Goal: Find specific page/section

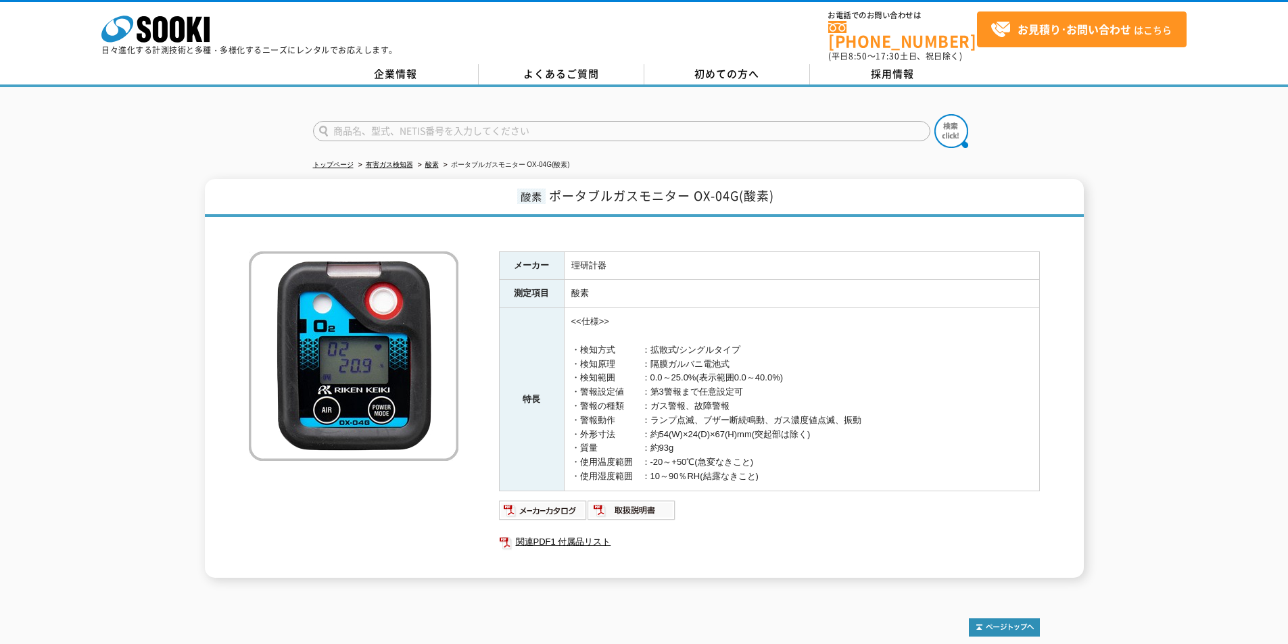
click at [369, 121] on input "text" at bounding box center [621, 131] width 617 height 20
type input "商品名、型式、NETIS番号を入力してください"
click at [394, 121] on input "text" at bounding box center [621, 131] width 617 height 20
paste input "ESS-BC40WP"
type input "ESS-BC40WP"
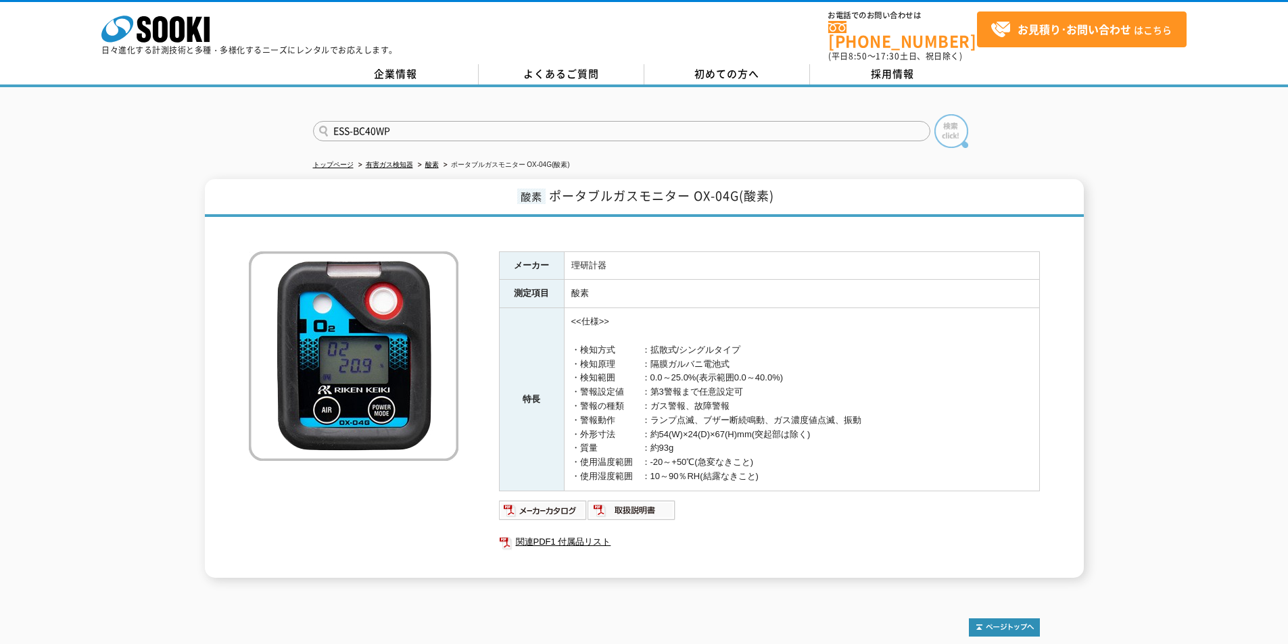
click at [952, 125] on img at bounding box center [951, 131] width 34 height 34
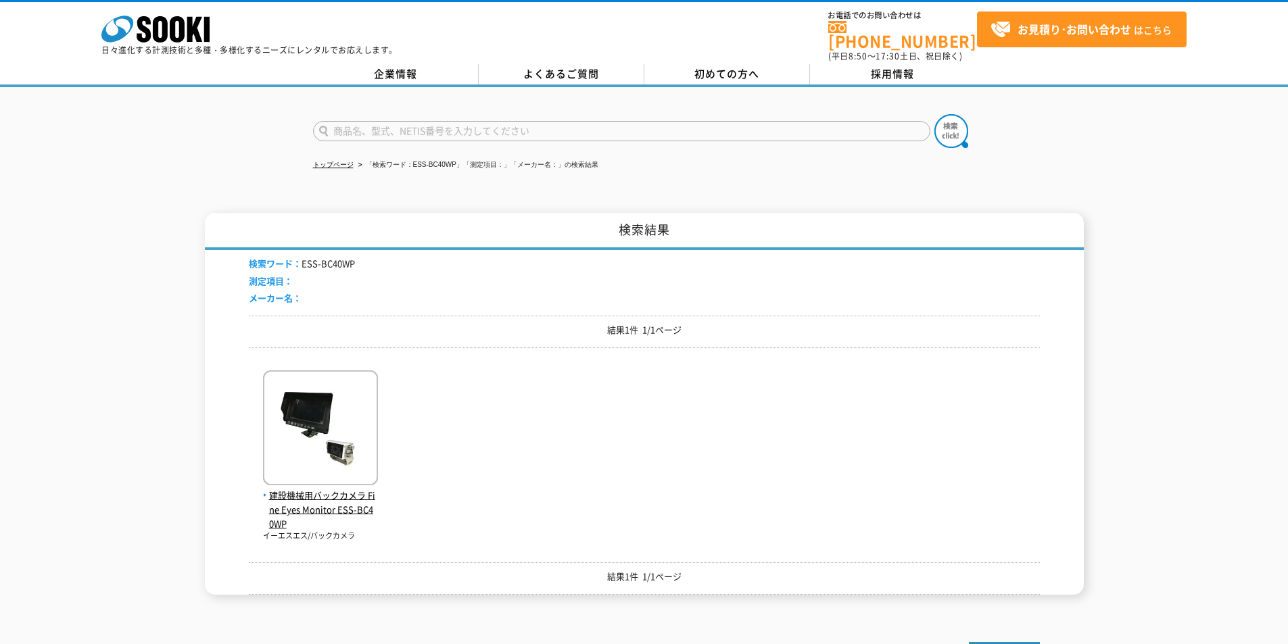
click at [317, 431] on img at bounding box center [320, 430] width 115 height 118
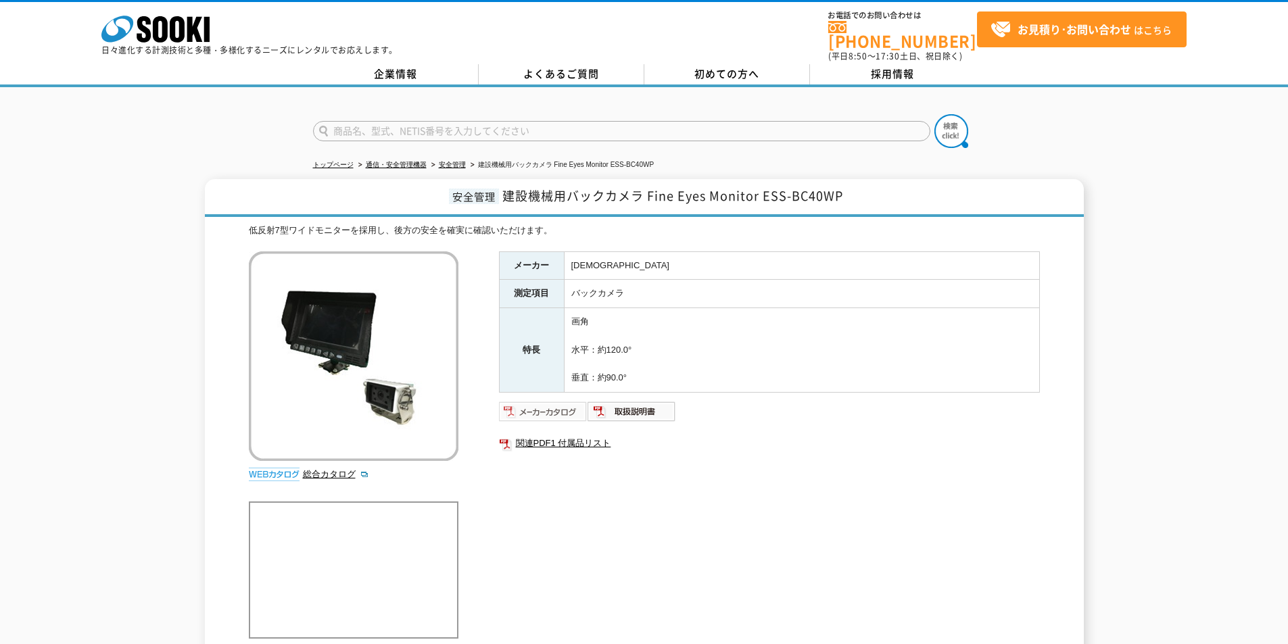
click at [528, 401] on img at bounding box center [543, 412] width 89 height 22
